Goal: Complete application form

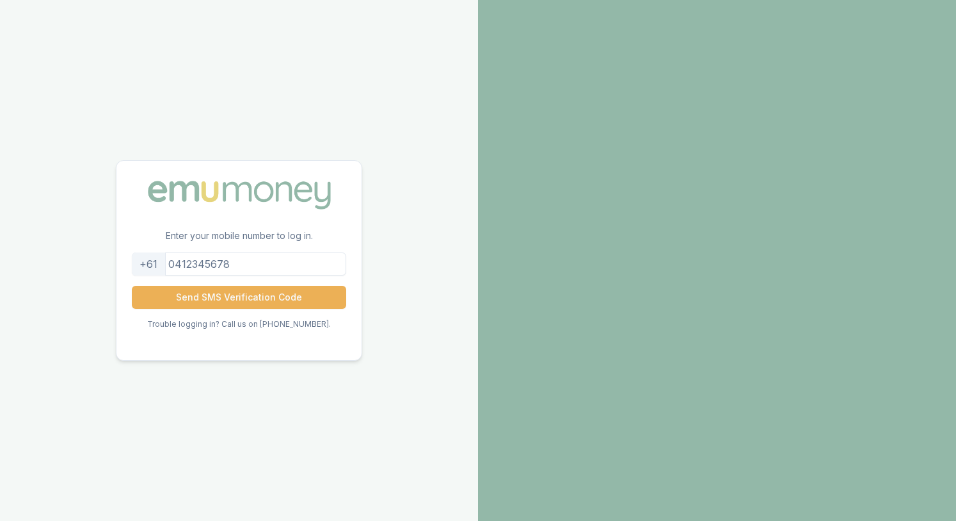
click at [245, 263] on input "tel" at bounding box center [239, 263] width 214 height 23
click at [221, 302] on button "Send SMS Verification Code" at bounding box center [239, 297] width 214 height 23
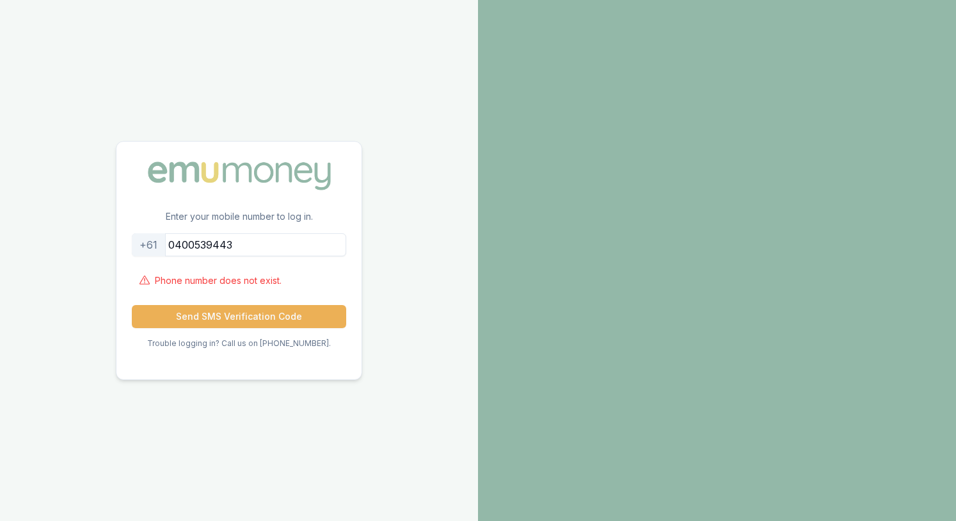
click at [188, 245] on input "0400539443" at bounding box center [239, 244] width 214 height 23
click at [132, 305] on button "Send SMS Verification Code" at bounding box center [239, 316] width 214 height 23
drag, startPoint x: 253, startPoint y: 261, endPoint x: 257, endPoint y: 254, distance: 8.0
click at [254, 260] on form "[PHONE_NUMBER] Phone number does not exist. Send SMS Verification Code" at bounding box center [239, 280] width 214 height 95
click at [257, 252] on input "400539443" at bounding box center [239, 244] width 214 height 23
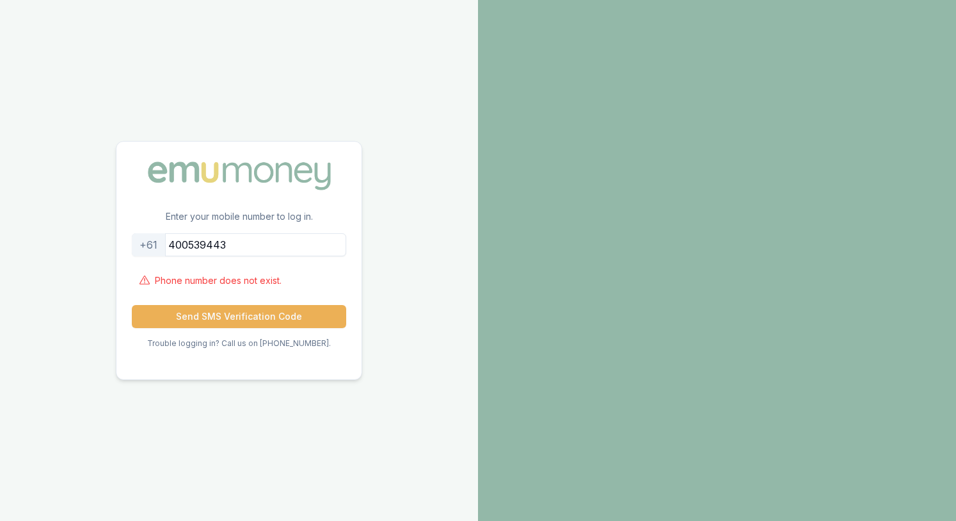
click at [257, 252] on input "400539443" at bounding box center [239, 244] width 214 height 23
click at [254, 318] on button "Send SMS Verification Code" at bounding box center [239, 316] width 214 height 23
click at [182, 246] on input "0400539443" at bounding box center [239, 244] width 214 height 23
click at [236, 312] on button "Send SMS Verification Code" at bounding box center [239, 316] width 214 height 23
click at [185, 252] on input "400539443" at bounding box center [239, 244] width 214 height 23
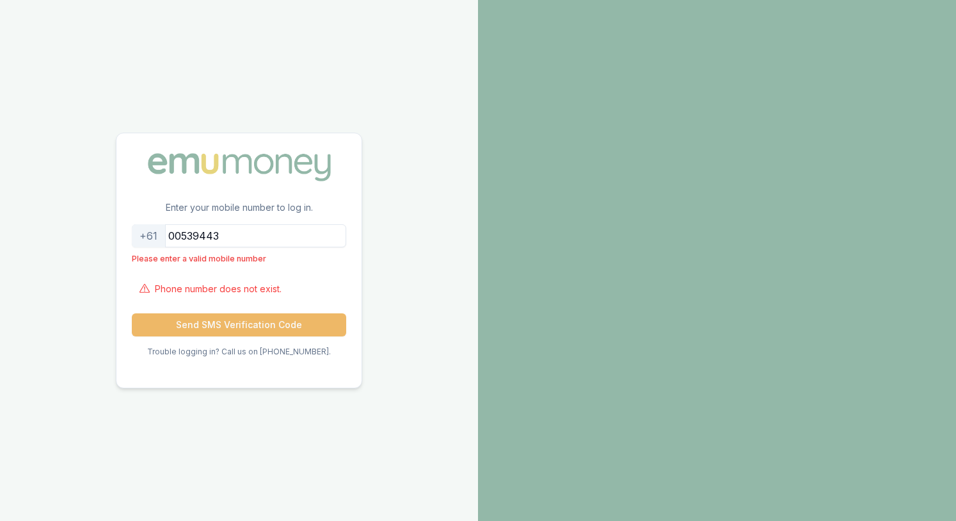
click at [246, 326] on button "Send SMS Verification Code" at bounding box center [239, 324] width 214 height 23
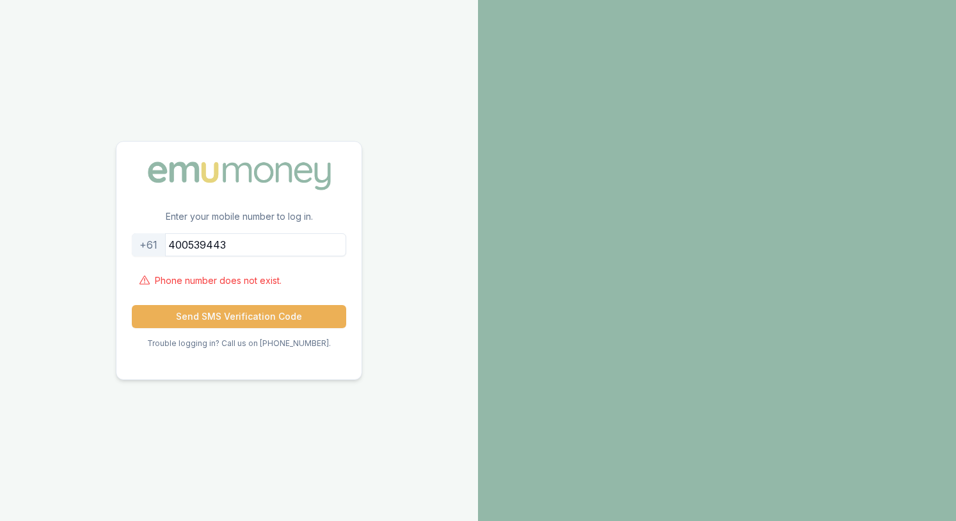
click at [253, 299] on form "[PHONE_NUMBER] Phone number does not exist. Send SMS Verification Code" at bounding box center [239, 280] width 214 height 95
click at [252, 312] on button "Send SMS Verification Code" at bounding box center [239, 316] width 214 height 23
click at [246, 249] on input "400539443" at bounding box center [239, 244] width 214 height 23
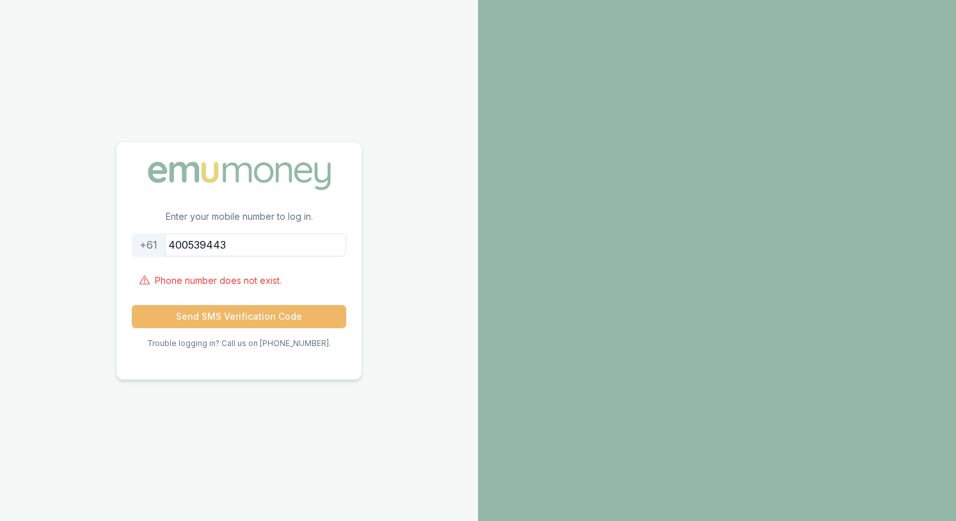
click at [264, 321] on button "Send SMS Verification Code" at bounding box center [239, 316] width 214 height 23
click at [262, 311] on button "Send SMS Verification Code" at bounding box center [239, 316] width 214 height 23
click at [254, 243] on input "400539443" at bounding box center [239, 244] width 214 height 23
click at [181, 243] on input "400539443" at bounding box center [239, 244] width 214 height 23
click at [239, 317] on button "Send SMS Verification Code" at bounding box center [239, 316] width 214 height 23
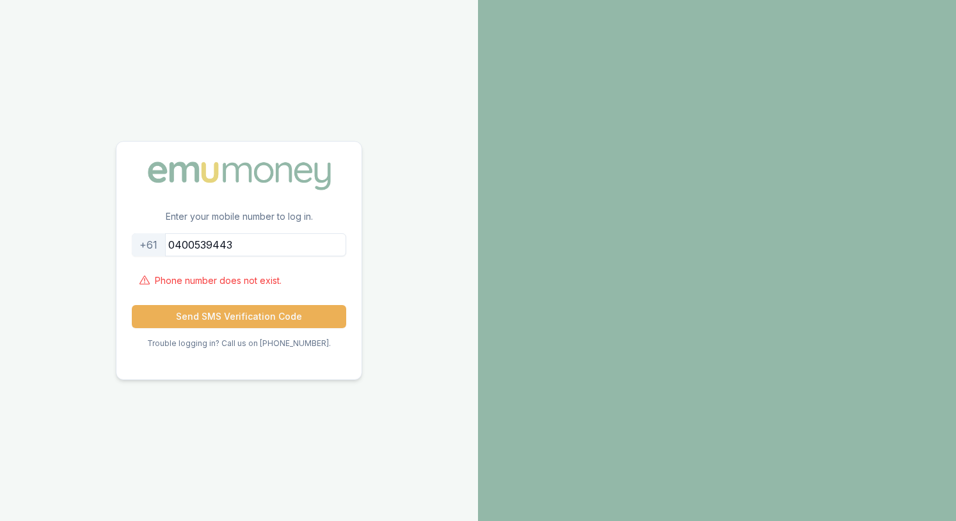
click at [187, 243] on input "0400539443" at bounding box center [239, 244] width 214 height 23
click at [271, 247] on input "400539443" at bounding box center [239, 244] width 214 height 23
type input "435874938"
click at [238, 314] on button "Send SMS Verification Code" at bounding box center [239, 316] width 214 height 23
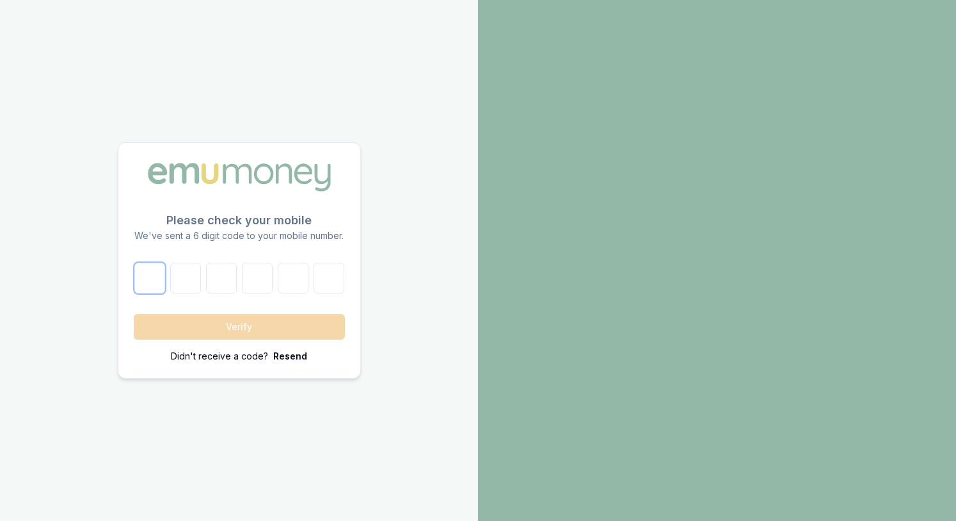
click at [136, 277] on input "number" at bounding box center [149, 277] width 31 height 31
type input "3"
type input "5"
type input "3"
type input "9"
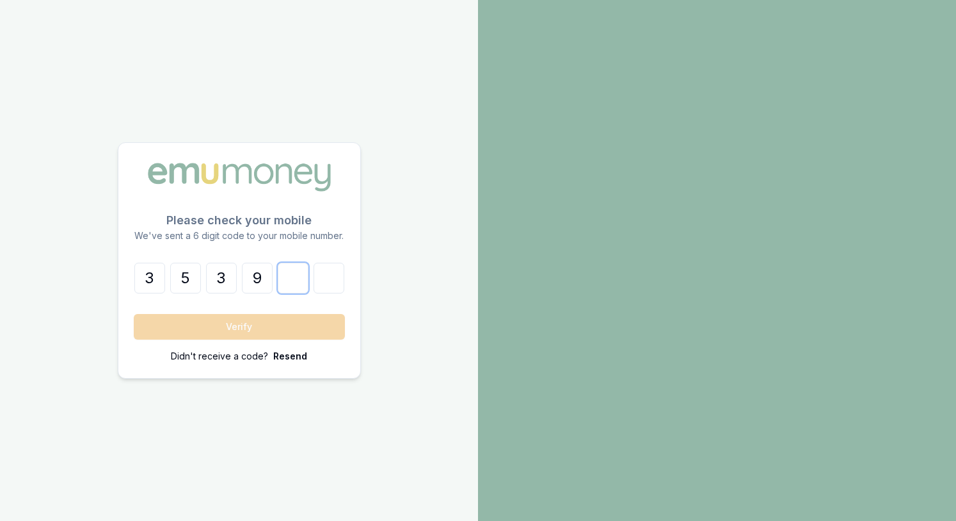
type input "9"
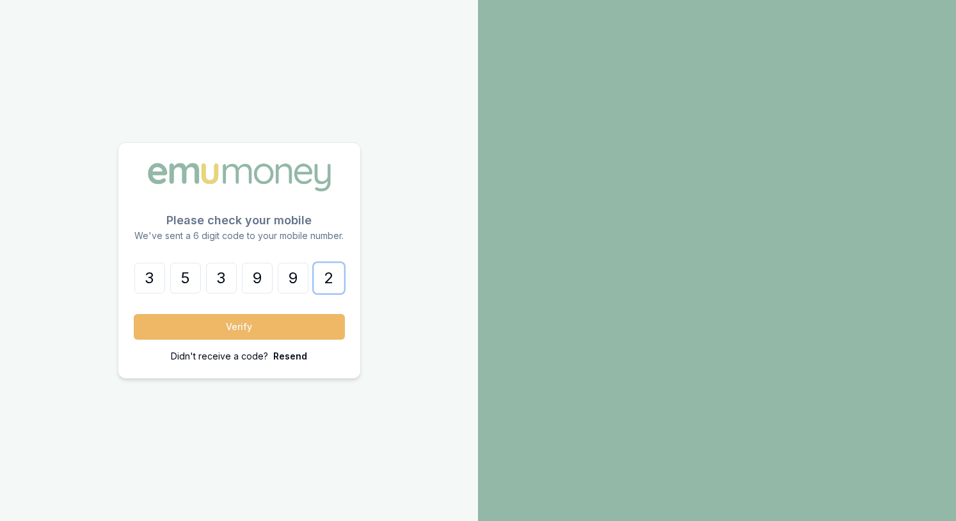
type input "2"
click at [195, 328] on button "Verify" at bounding box center [239, 327] width 211 height 26
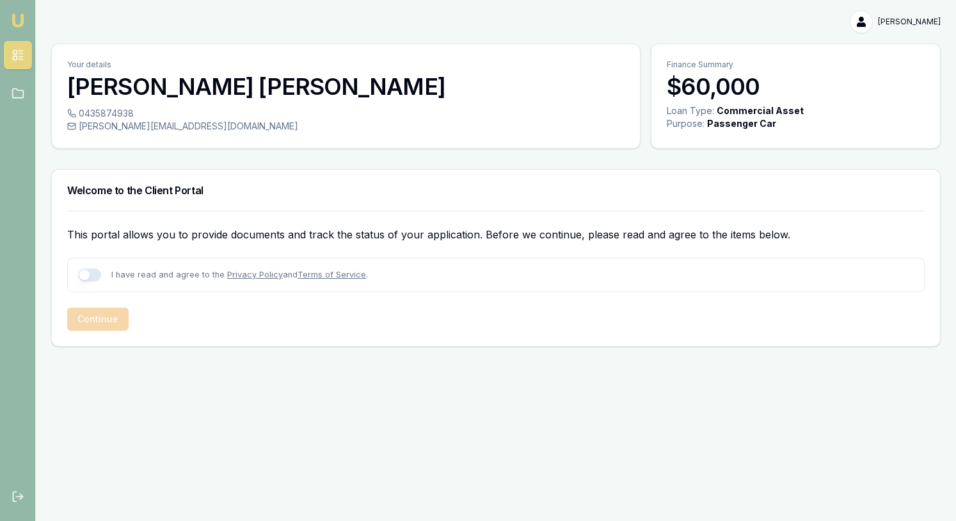
click at [90, 270] on button "button" at bounding box center [89, 274] width 23 height 13
checkbox input "true"
click at [109, 319] on button "Continue" at bounding box center [97, 318] width 61 height 23
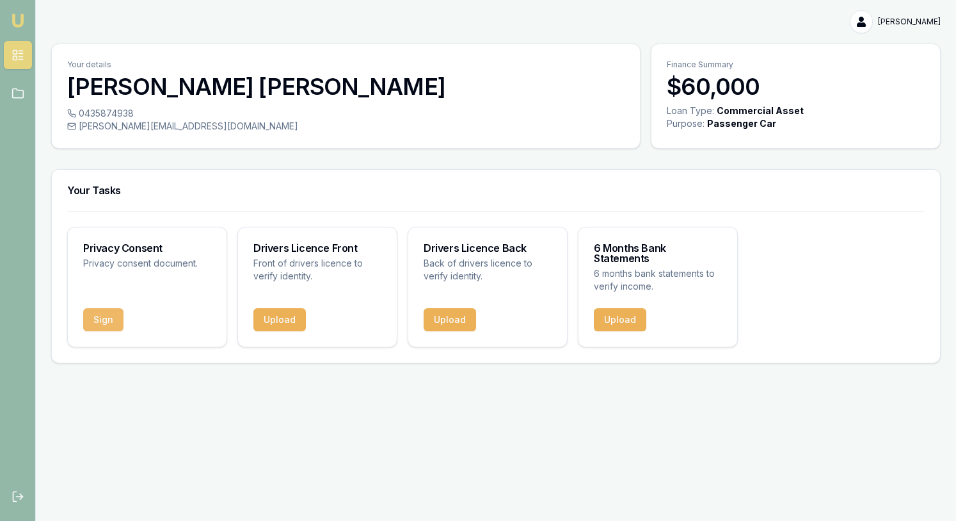
click at [111, 309] on button "Sign" at bounding box center [103, 319] width 40 height 23
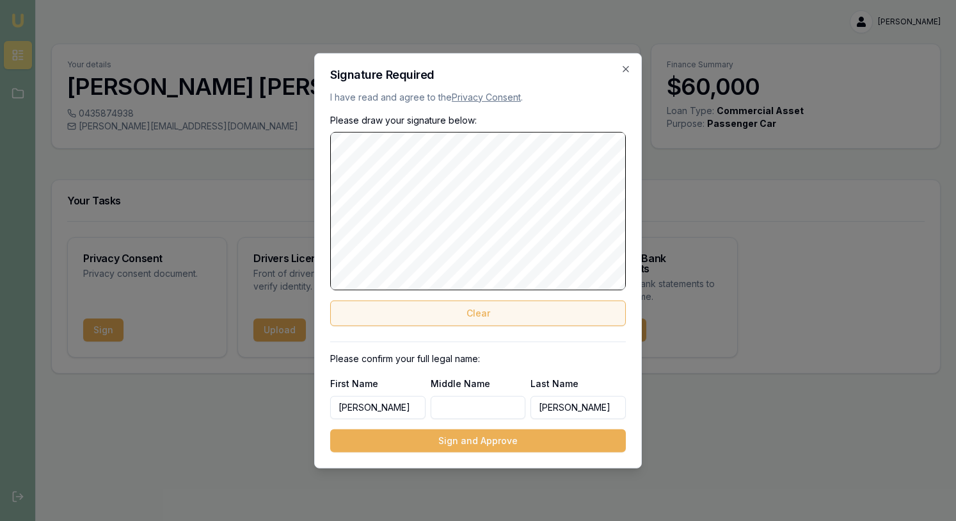
click at [439, 316] on button "Clear" at bounding box center [478, 313] width 296 height 26
click at [462, 410] on input "Middle Name" at bounding box center [478, 407] width 95 height 23
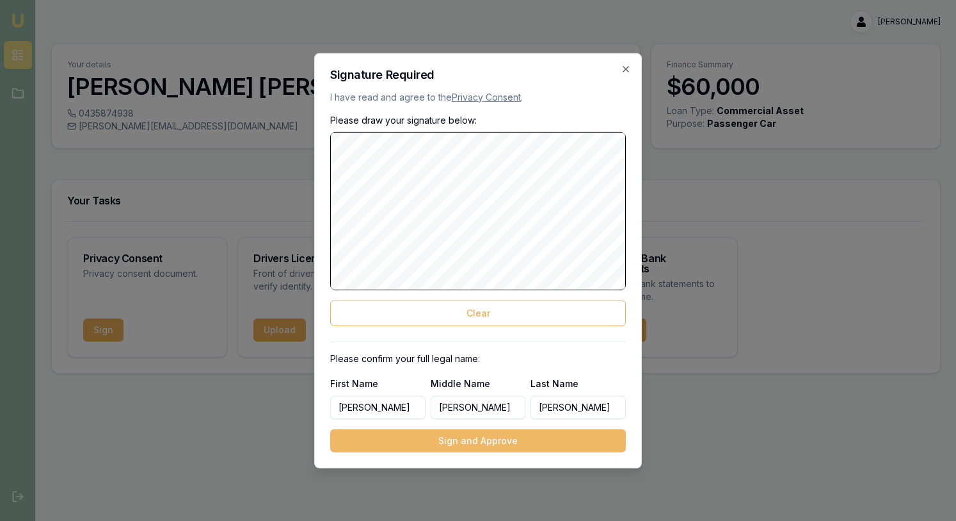
type input "[PERSON_NAME]"
click at [433, 435] on button "Sign and Approve" at bounding box center [478, 440] width 296 height 23
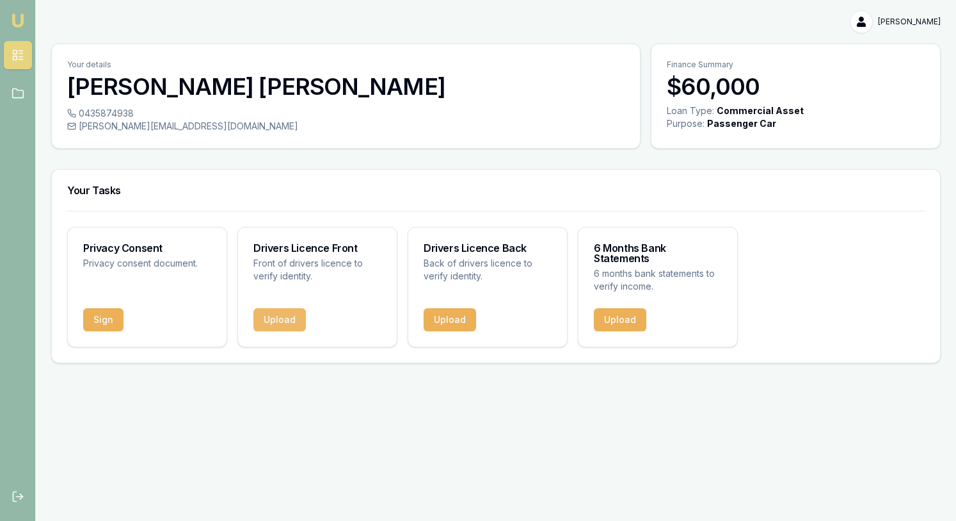
click at [279, 308] on button "Upload" at bounding box center [280, 319] width 52 height 23
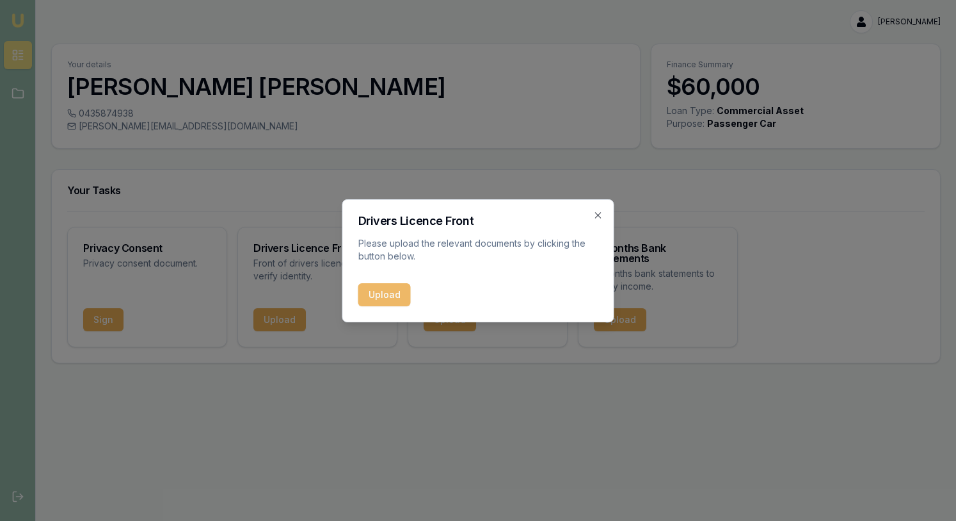
click at [390, 293] on button "Upload" at bounding box center [385, 294] width 52 height 23
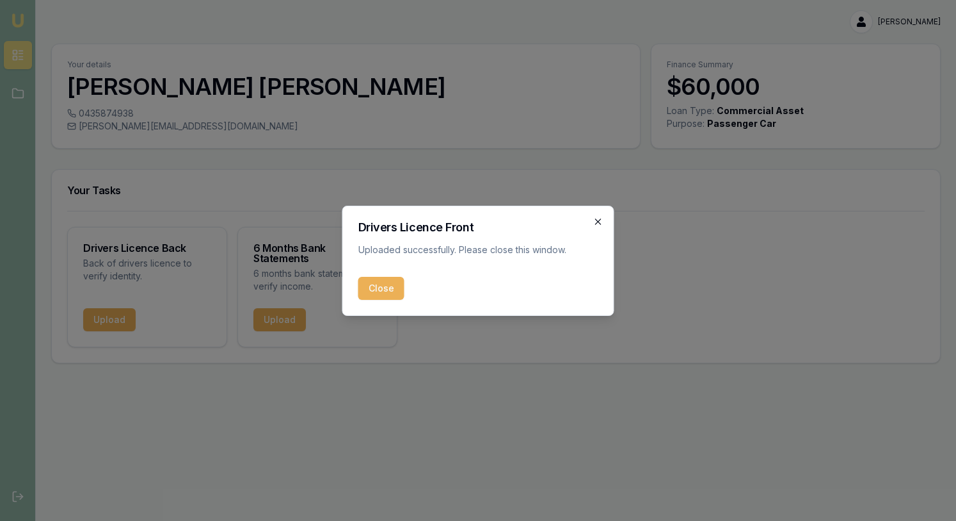
click at [602, 220] on icon "button" at bounding box center [598, 221] width 10 height 10
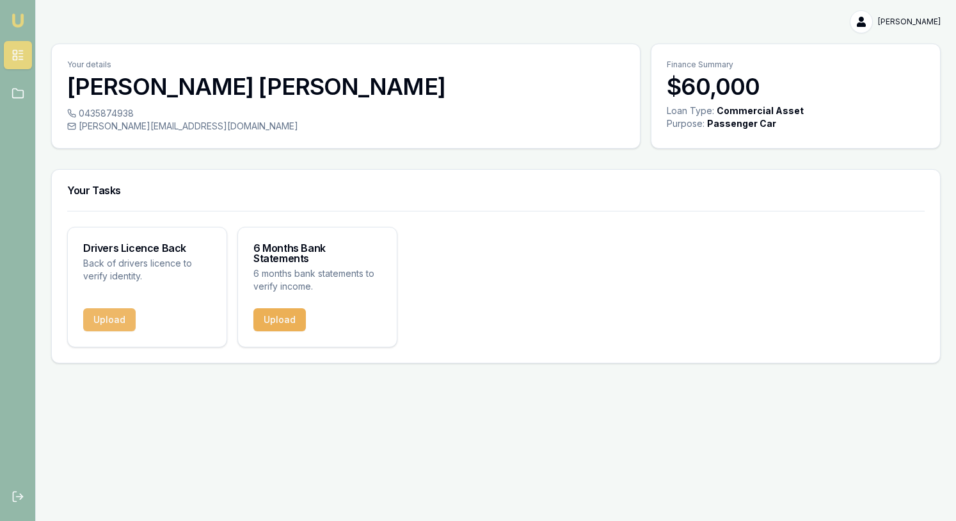
click at [95, 308] on button "Upload" at bounding box center [109, 319] width 52 height 23
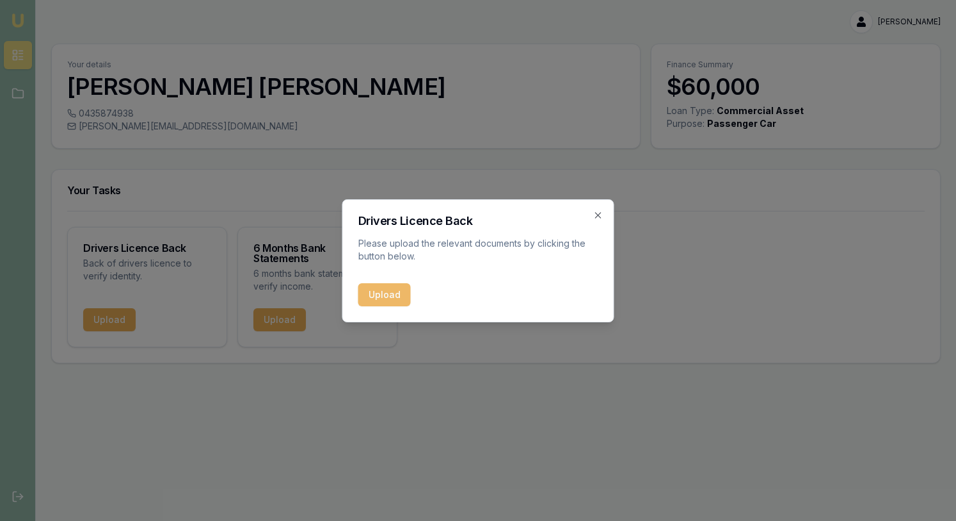
click at [375, 293] on button "Upload" at bounding box center [385, 294] width 52 height 23
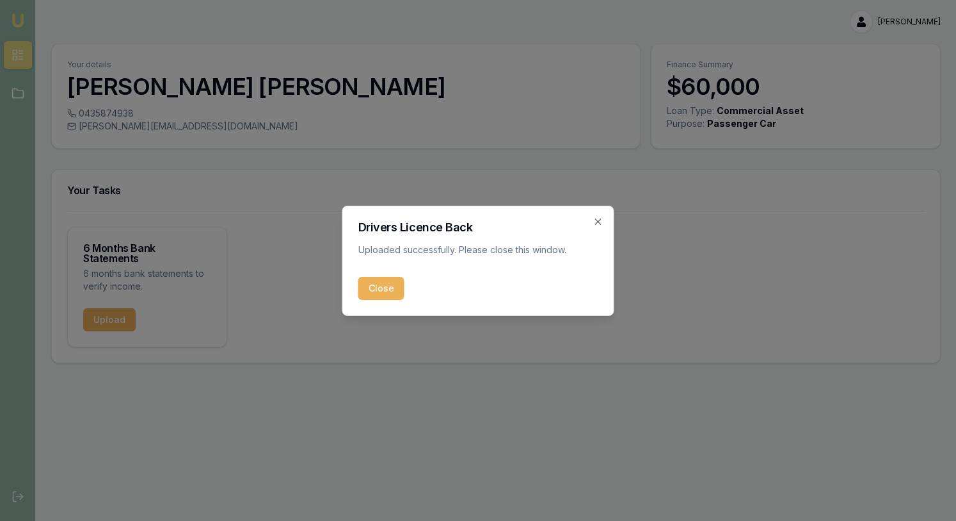
click at [360, 296] on button "Close" at bounding box center [382, 288] width 46 height 23
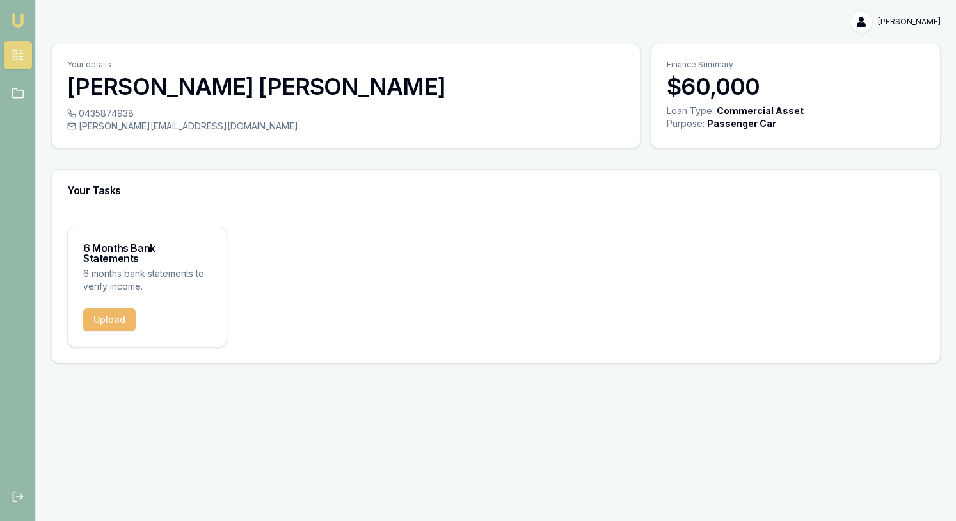
click at [104, 311] on button "Upload" at bounding box center [109, 319] width 52 height 23
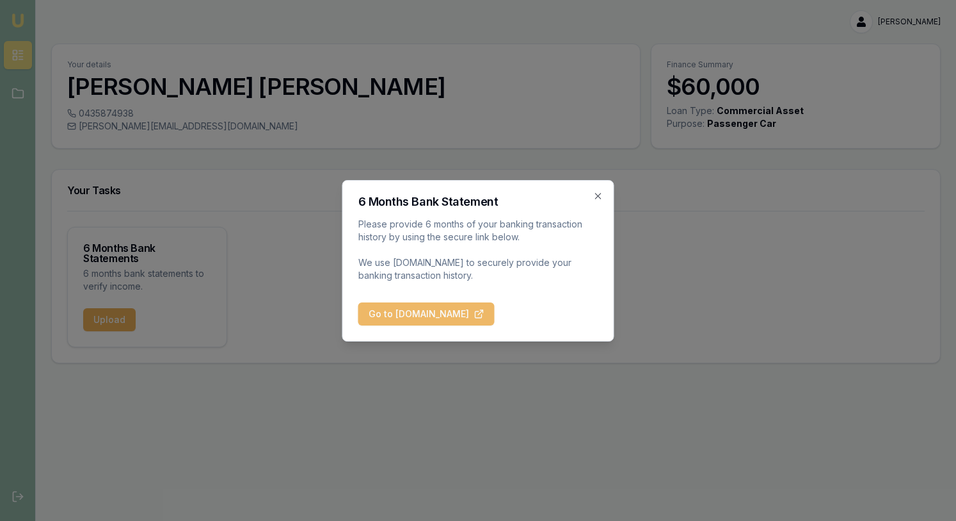
click at [495, 316] on button "Go to [DOMAIN_NAME]" at bounding box center [427, 313] width 136 height 23
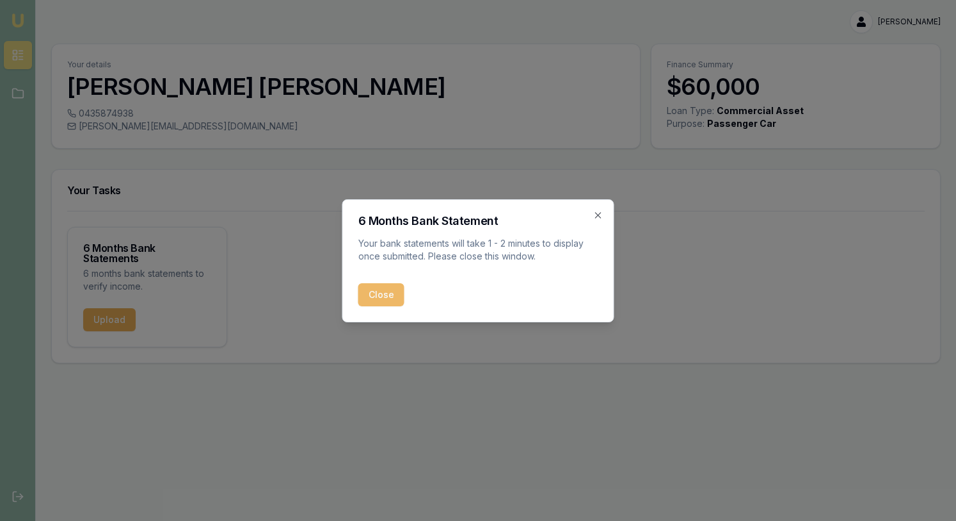
click at [380, 296] on button "Close" at bounding box center [382, 294] width 46 height 23
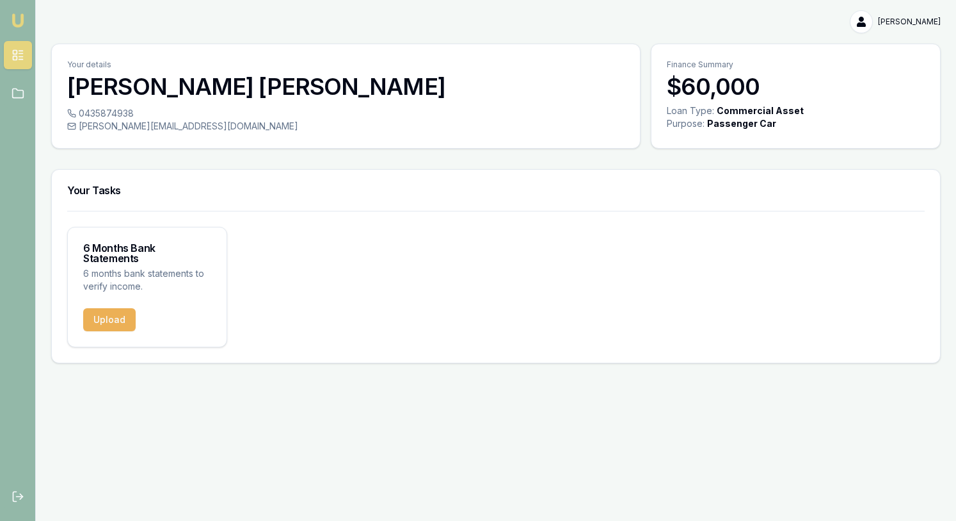
click at [18, 55] on icon at bounding box center [18, 55] width 13 height 13
click at [13, 15] on img at bounding box center [17, 20] width 15 height 15
